Goal: Transaction & Acquisition: Subscribe to service/newsletter

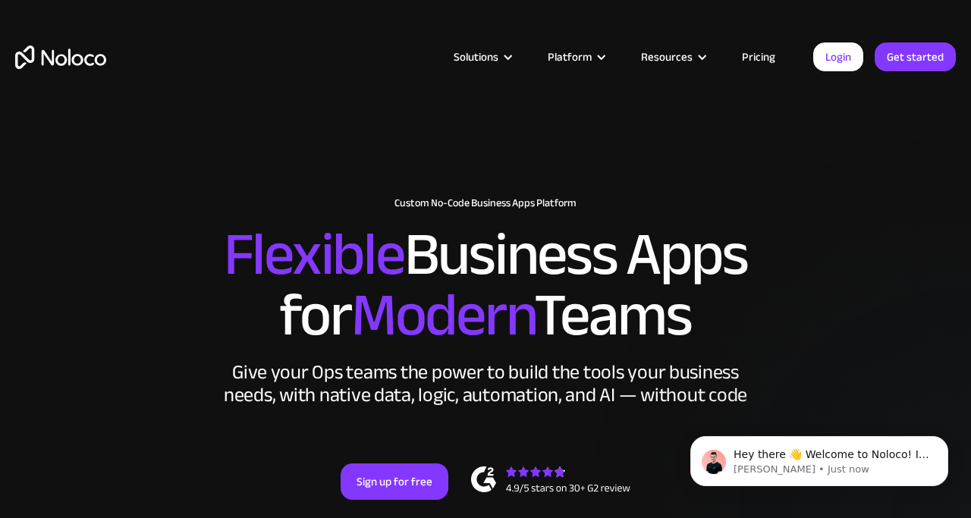
click at [755, 57] on link "Pricing" at bounding box center [758, 57] width 71 height 20
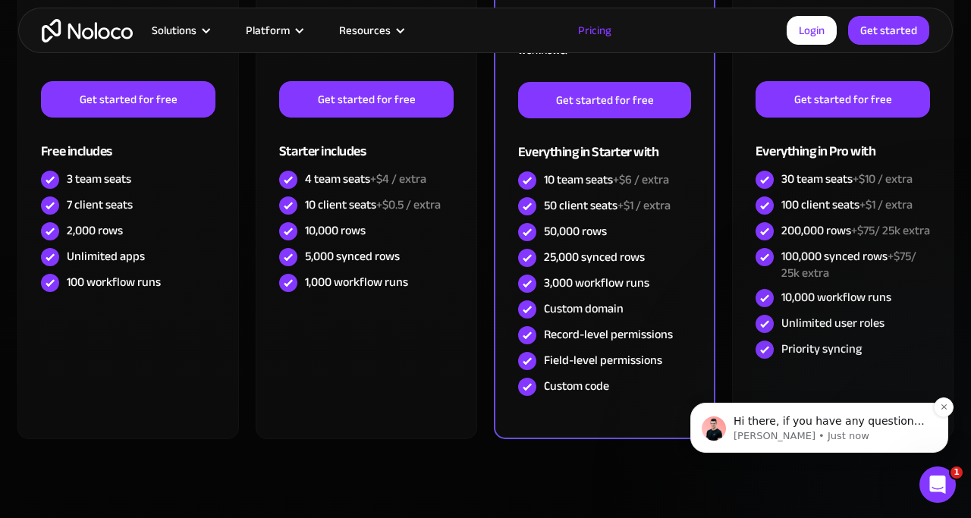
scroll to position [561, 0]
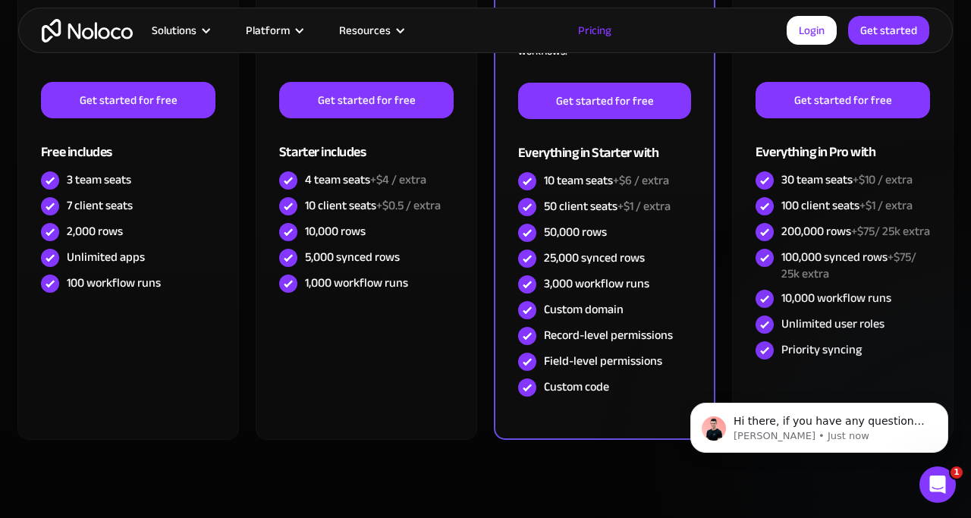
click at [637, 485] on div "FREE Free Learn to create your first app and see the benefits in your team ‍ Ge…" at bounding box center [485, 198] width 941 height 584
click at [942, 404] on icon "Dismiss notification" at bounding box center [944, 407] width 8 height 8
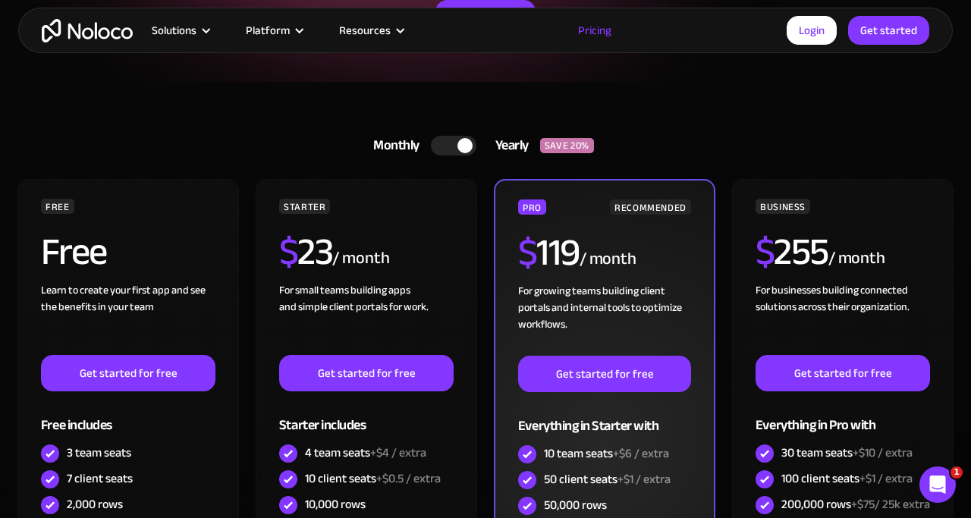
scroll to position [287, 0]
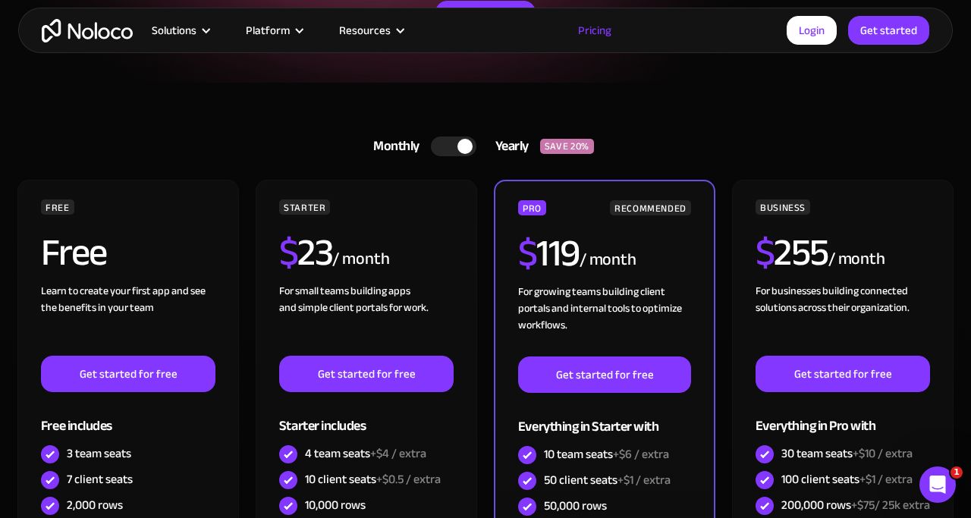
click at [506, 143] on div "Yearly" at bounding box center [508, 146] width 64 height 23
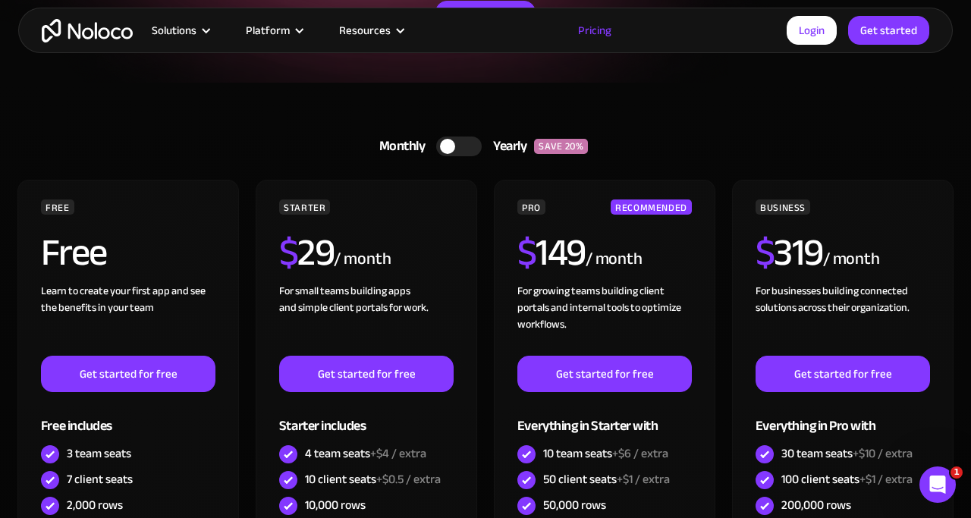
click at [467, 140] on div at bounding box center [459, 147] width 46 height 20
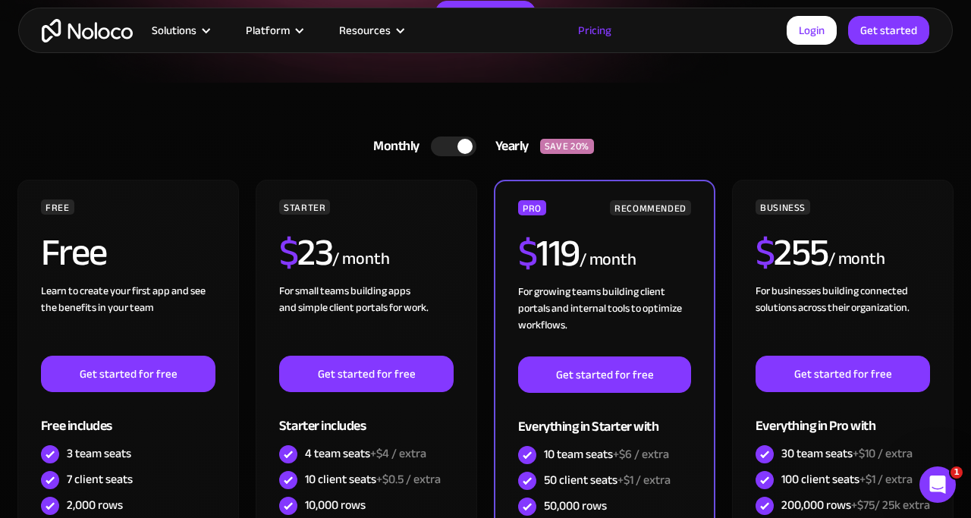
click at [469, 141] on div at bounding box center [464, 146] width 15 height 15
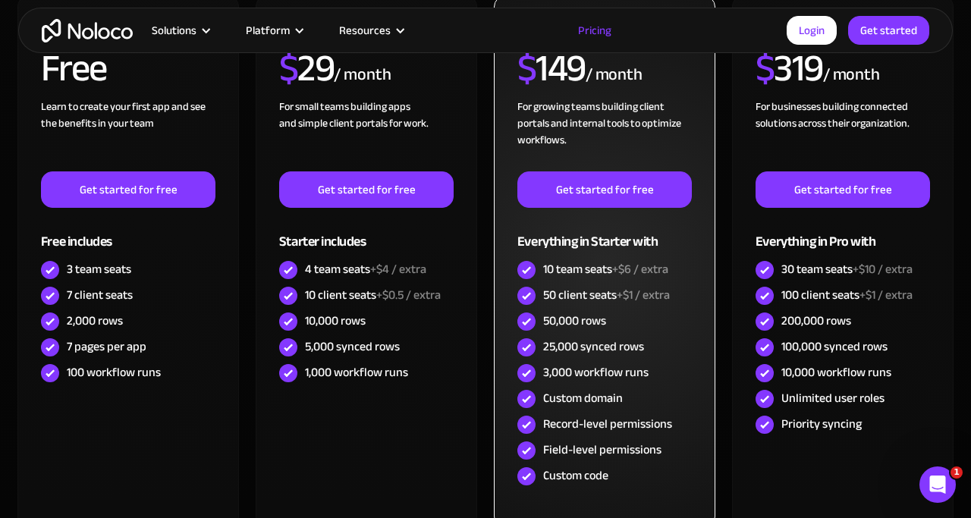
scroll to position [473, 0]
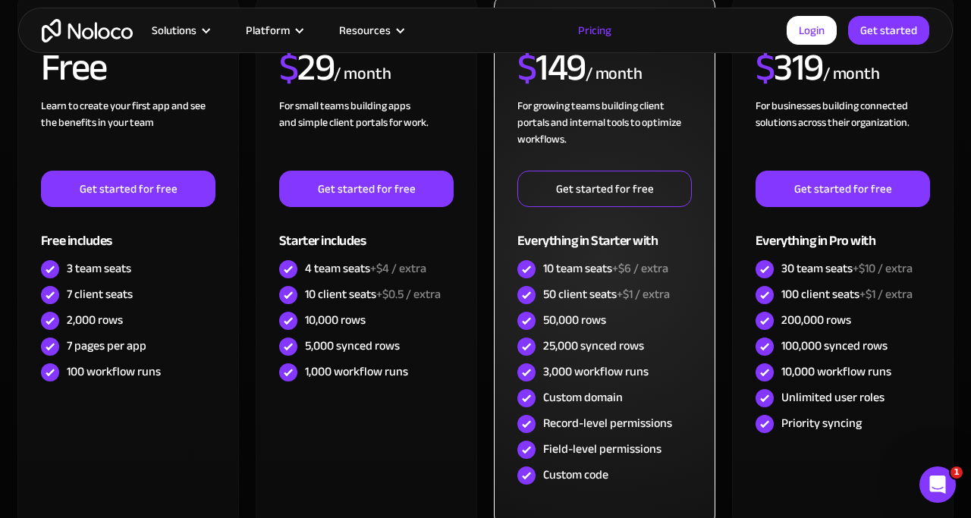
click at [562, 193] on link "Get started for free" at bounding box center [604, 189] width 174 height 36
